Goal: Task Accomplishment & Management: Use online tool/utility

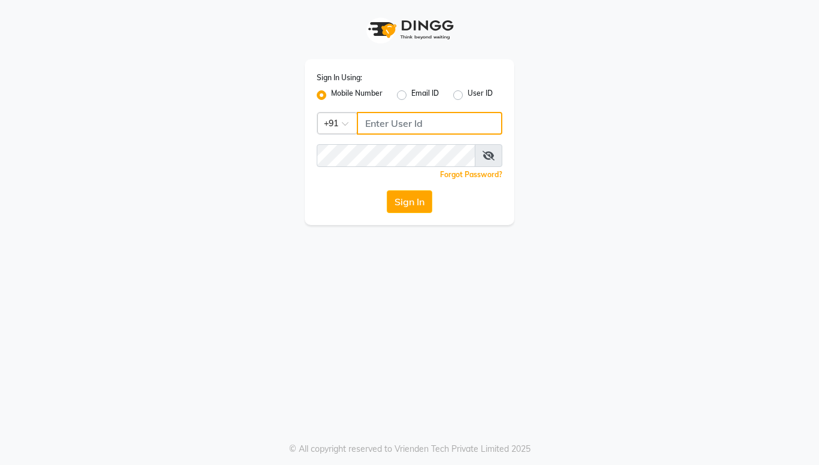
click at [386, 128] on input "Username" at bounding box center [430, 123] width 146 height 23
type input "9022329497"
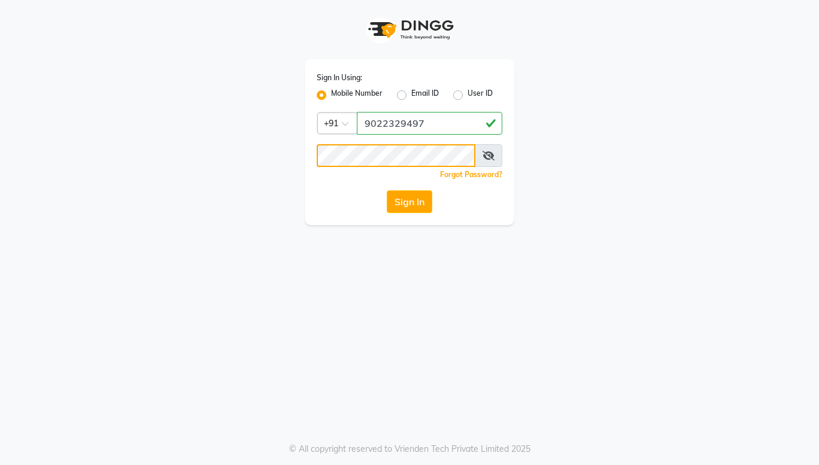
click at [387, 190] on button "Sign In" at bounding box center [410, 201] width 46 height 23
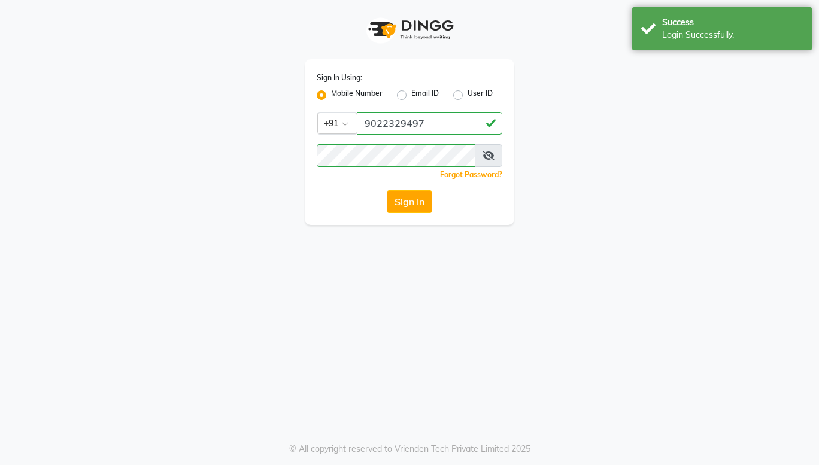
select select "service"
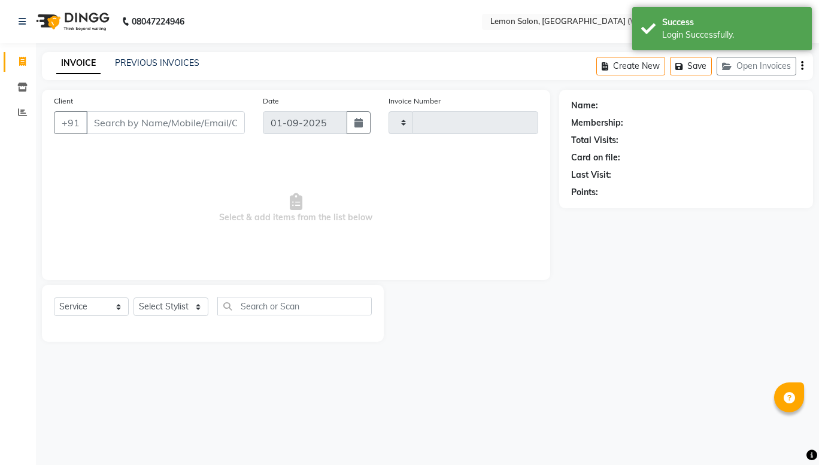
type input "1916"
select select "8053"
click at [25, 117] on icon at bounding box center [22, 112] width 9 height 9
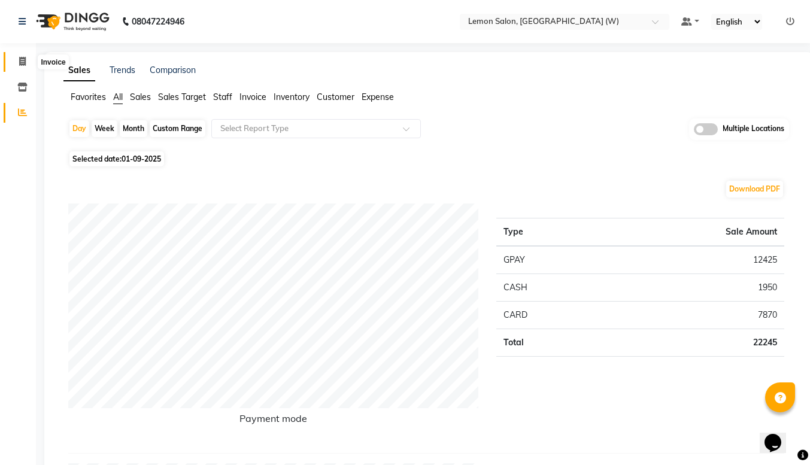
click at [20, 56] on span at bounding box center [22, 62] width 21 height 14
select select "service"
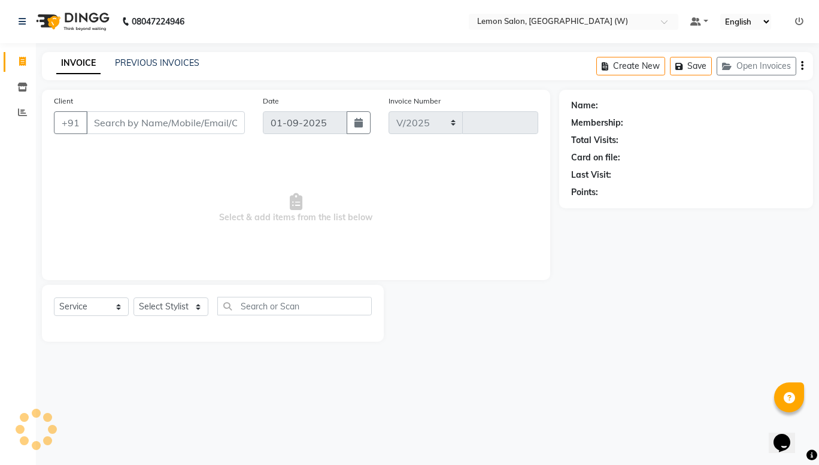
select select "8053"
type input "1916"
click at [16, 108] on span at bounding box center [22, 113] width 21 height 14
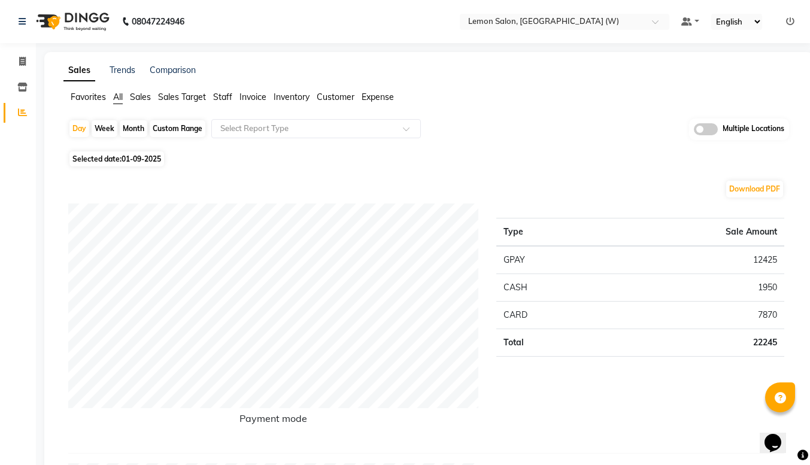
click at [138, 128] on div "Month" at bounding box center [134, 128] width 28 height 17
select select "9"
select select "2025"
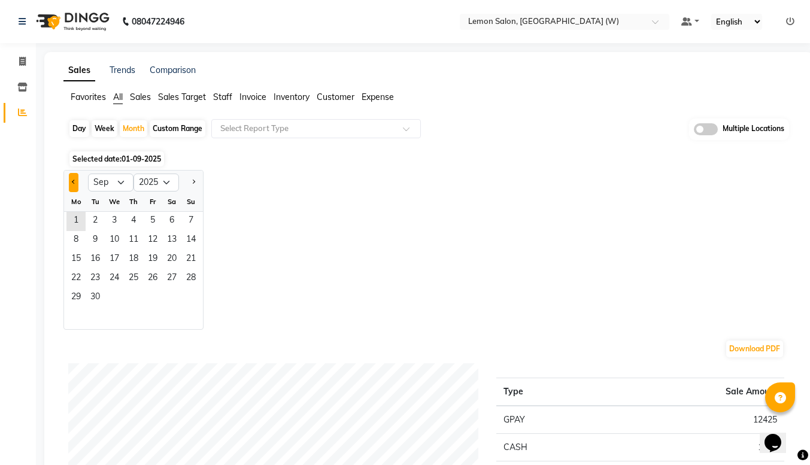
click at [72, 184] on button "Previous month" at bounding box center [74, 182] width 10 height 19
select select "8"
click at [150, 229] on span "1" at bounding box center [152, 221] width 19 height 19
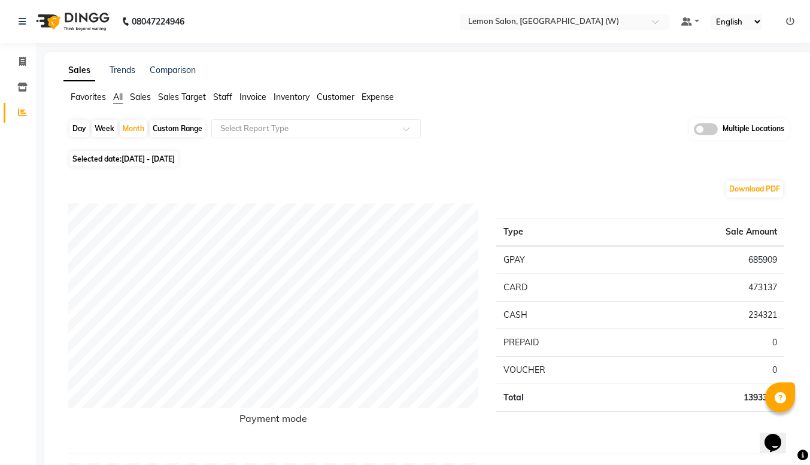
click at [81, 122] on div "Day" at bounding box center [79, 128] width 20 height 17
select select "8"
select select "2025"
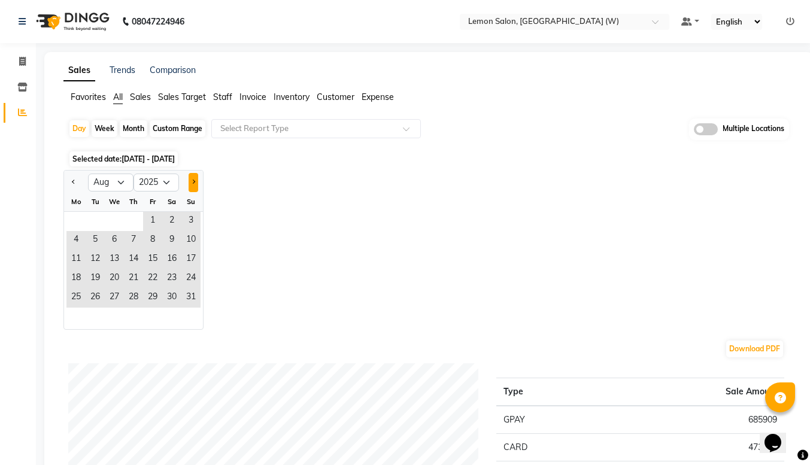
click at [194, 189] on button "Next month" at bounding box center [194, 182] width 10 height 19
select select "9"
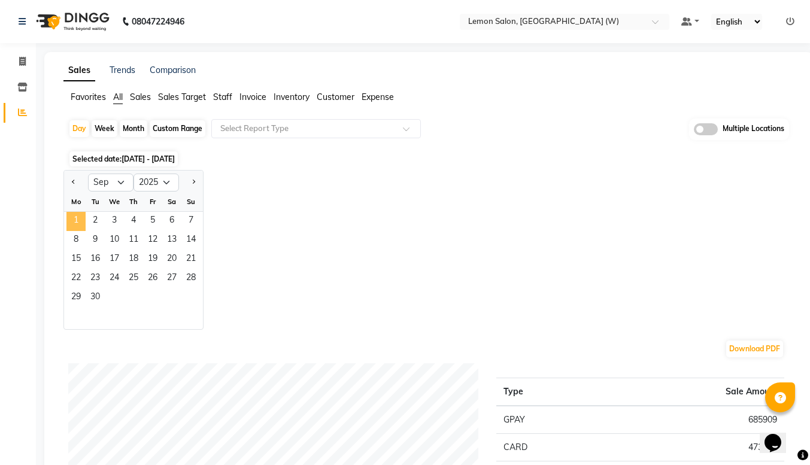
click at [73, 219] on span "1" at bounding box center [75, 221] width 19 height 19
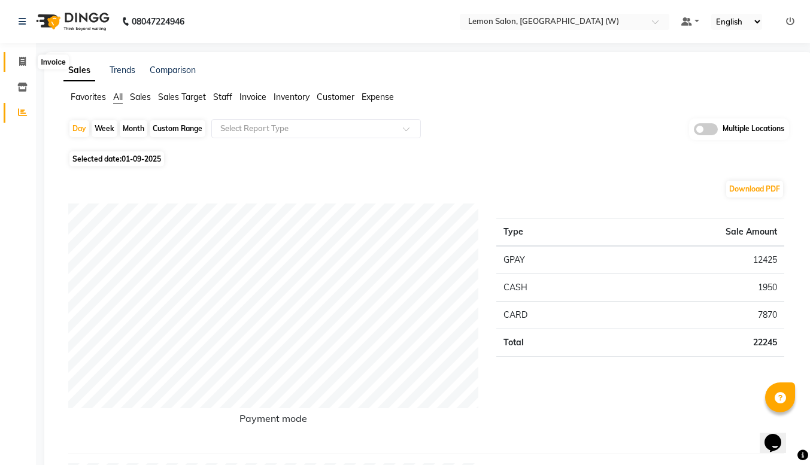
click at [19, 64] on icon at bounding box center [22, 61] width 7 height 9
select select "service"
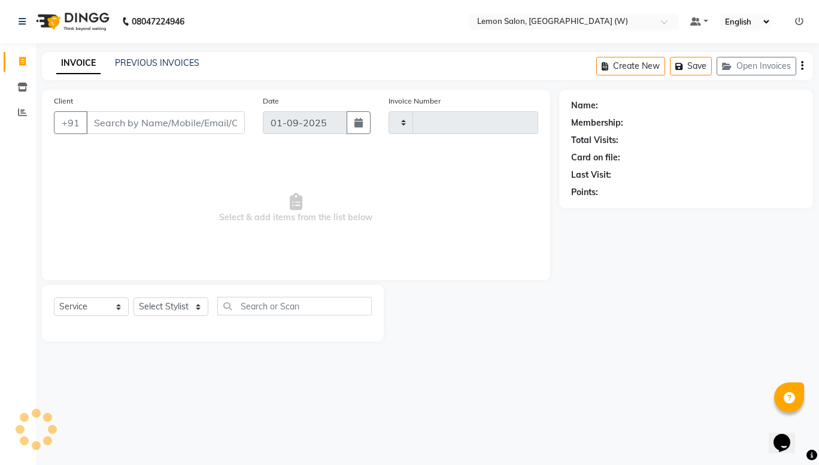
type input "1916"
select select "8053"
click at [243, 208] on span "Select & add items from the list below" at bounding box center [296, 209] width 485 height 120
click at [152, 61] on link "PREVIOUS INVOICES" at bounding box center [157, 63] width 84 height 11
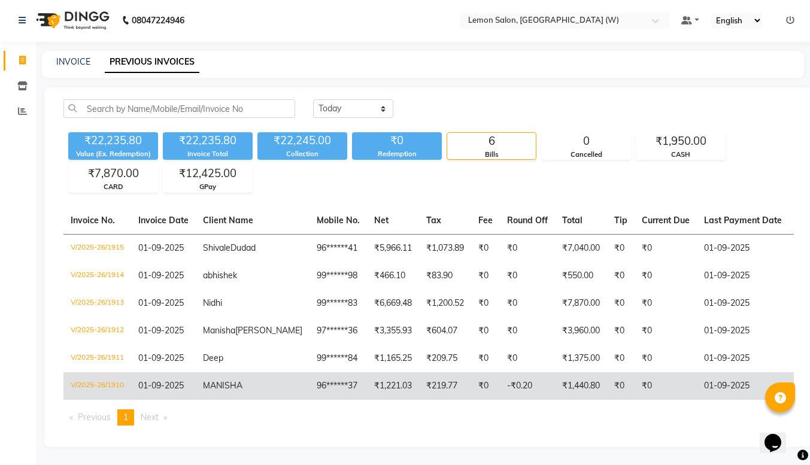
click at [108, 374] on td "V/2025-26/1910" at bounding box center [97, 387] width 68 height 28
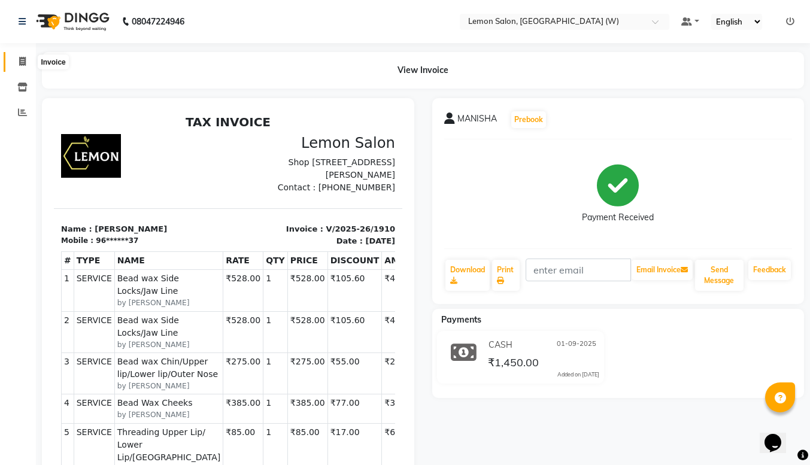
click at [23, 63] on icon at bounding box center [22, 61] width 7 height 9
select select "service"
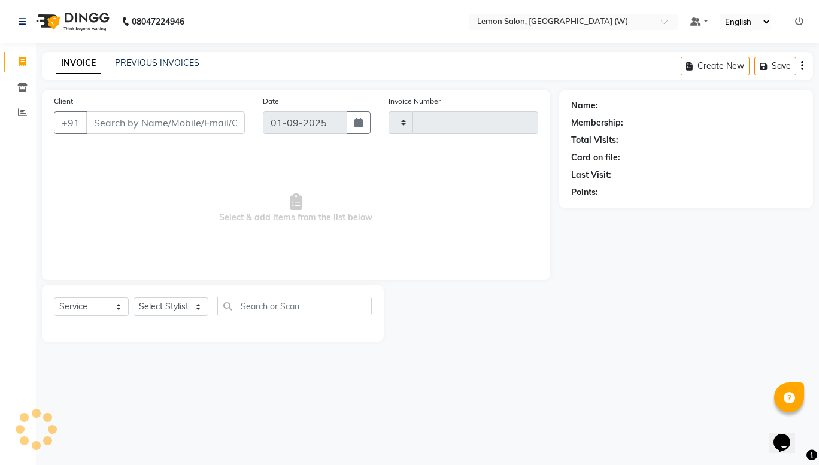
type input "1916"
select select "8053"
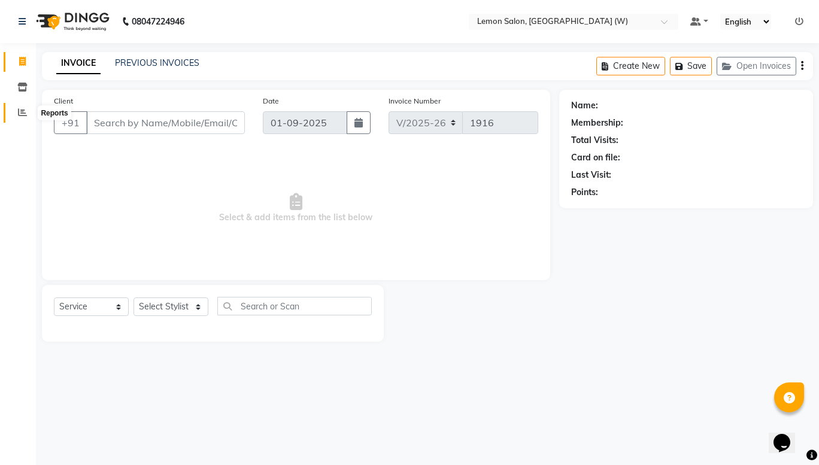
click at [19, 119] on span at bounding box center [22, 113] width 21 height 14
